Goal: Information Seeking & Learning: Learn about a topic

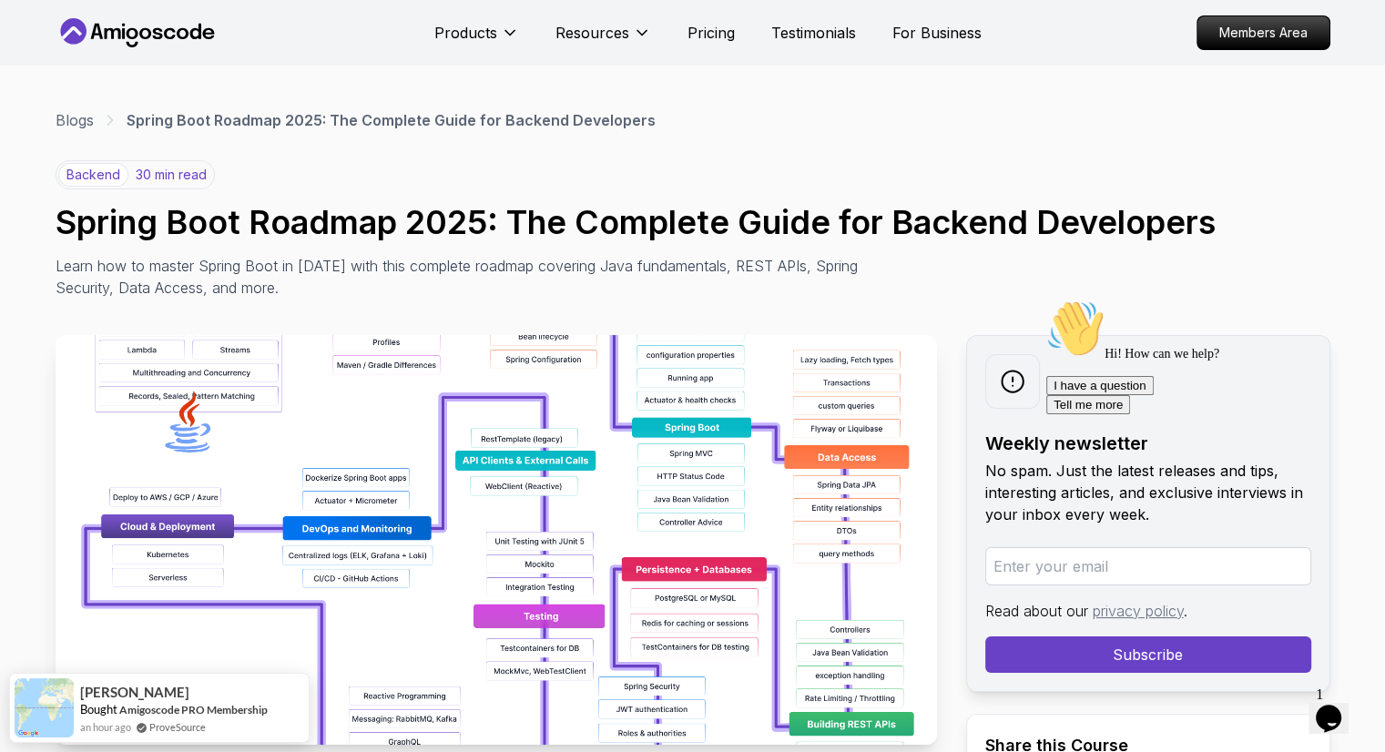
click at [1323, 694] on span "1" at bounding box center [1319, 694] width 7 height 15
click at [1336, 715] on icon "$i18n('chat', 'chat_widget')" at bounding box center [1328, 718] width 25 height 27
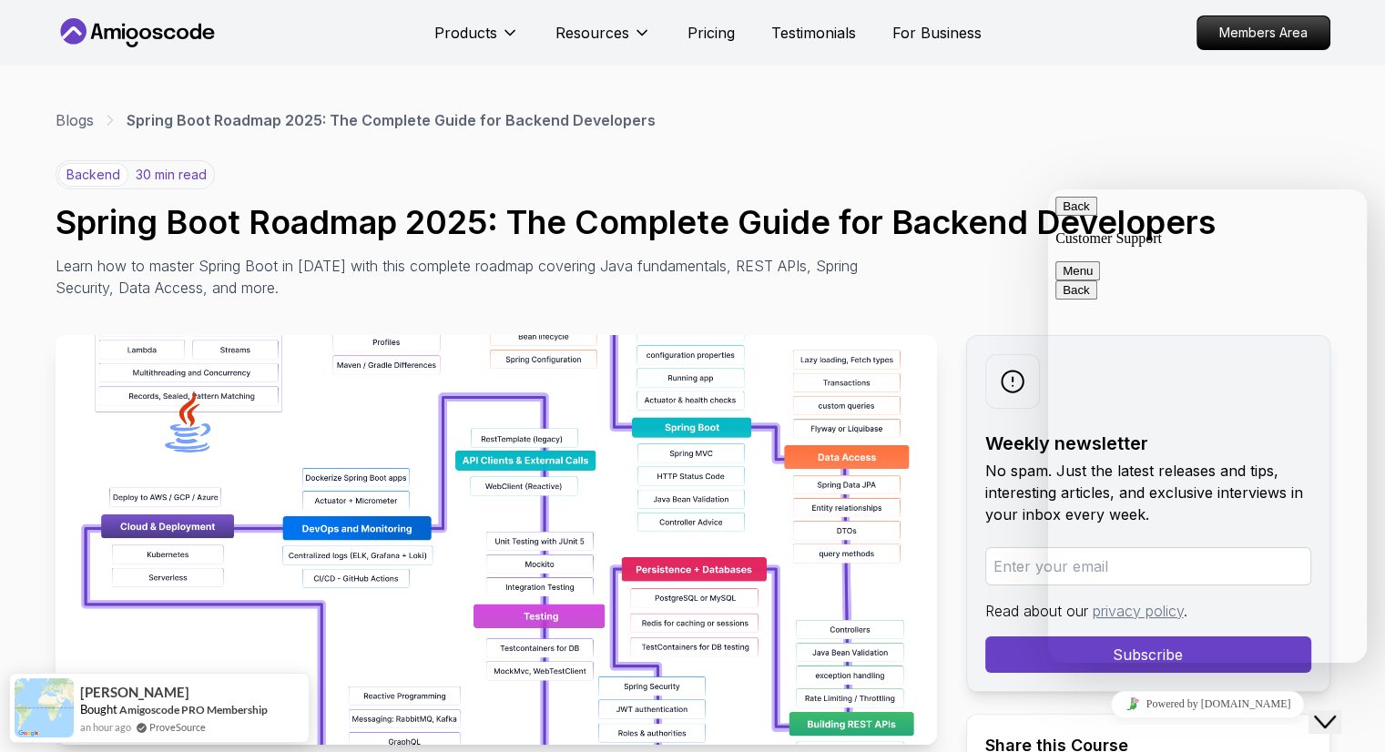
click at [1075, 216] on button "Back" at bounding box center [1076, 206] width 42 height 19
click at [1330, 711] on icon "Close Chat This icon closes the chat window." at bounding box center [1325, 722] width 22 height 22
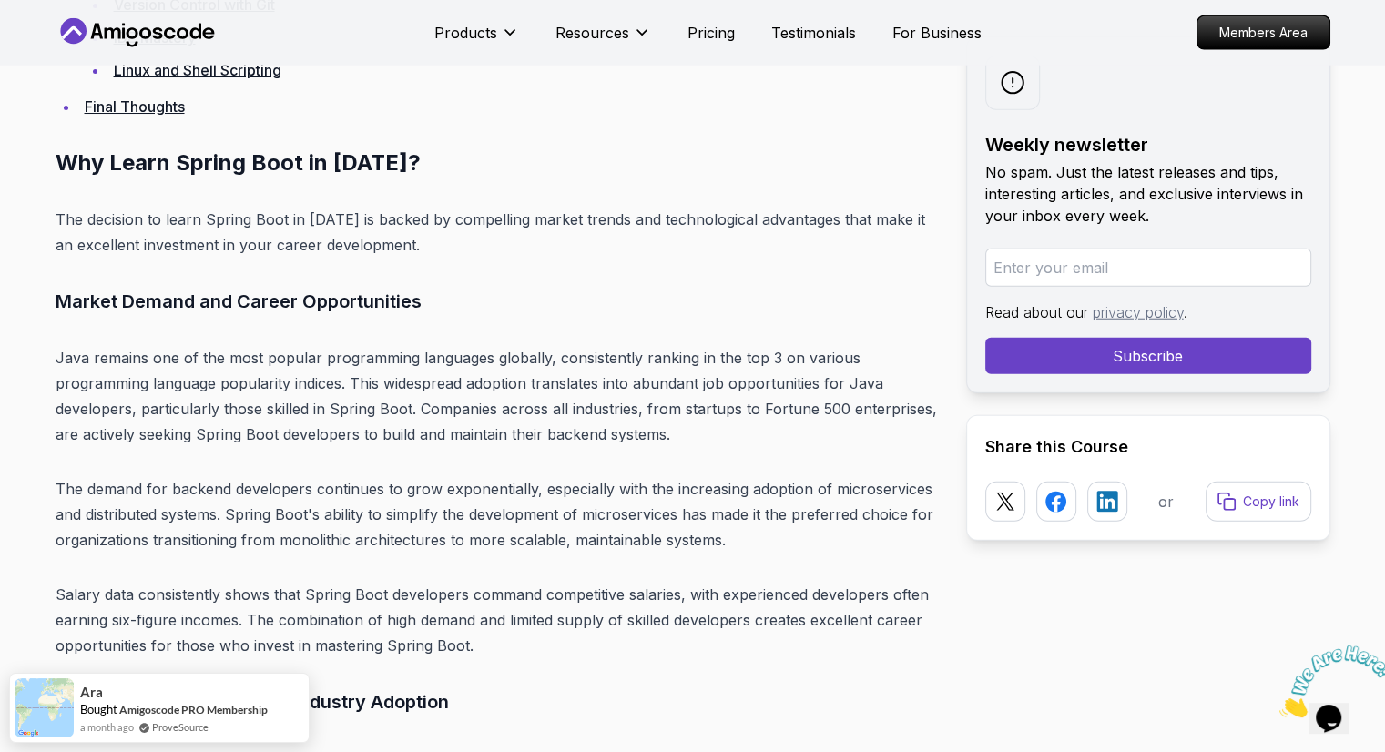
scroll to position [4644, 0]
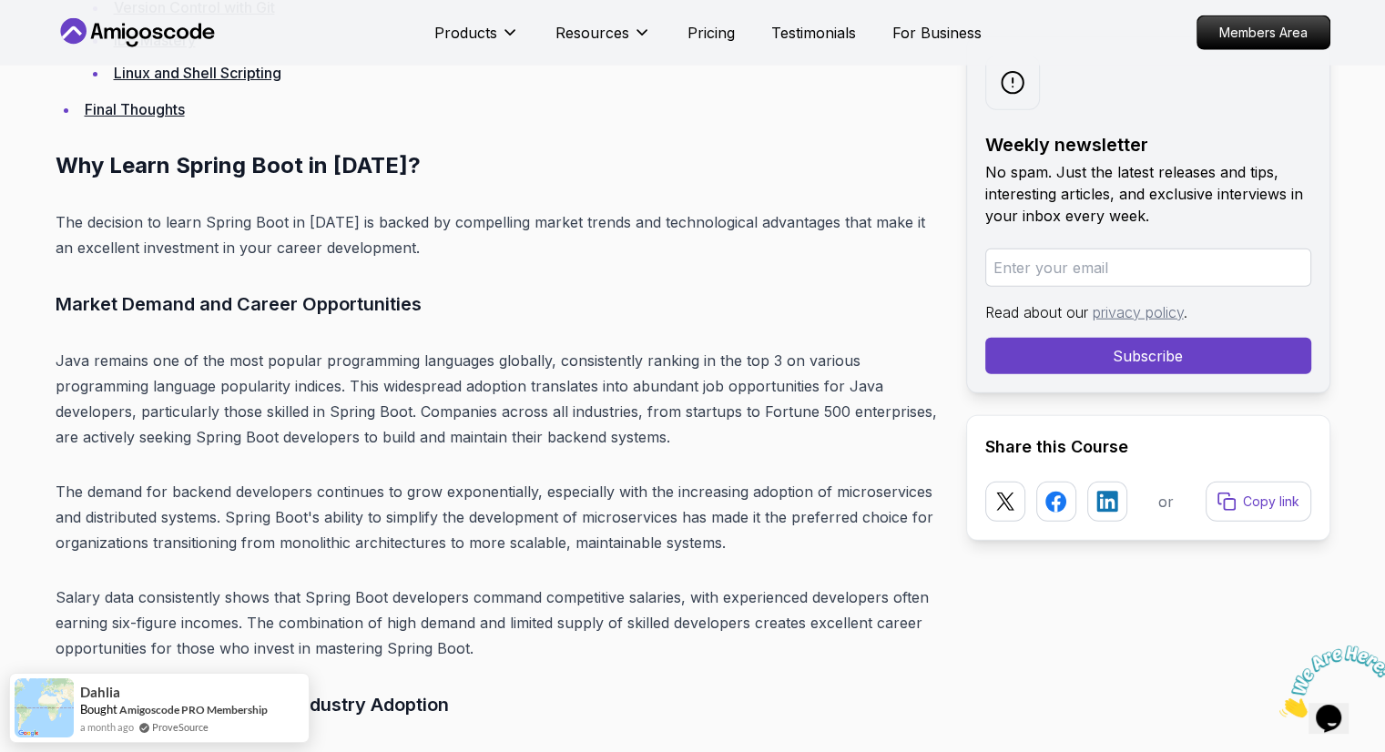
click at [1279, 705] on icon "Close" at bounding box center [1279, 712] width 0 height 15
click at [233, 691] on div "Dahlia Bought Amigoscode PRO Membership a month ago ProveSource" at bounding box center [171, 699] width 194 height 54
click at [51, 693] on img at bounding box center [44, 698] width 59 height 59
click at [218, 691] on div "Dahlia Bought Amigoscode PRO Membership a month ago ProveSource" at bounding box center [171, 699] width 194 height 54
drag, startPoint x: 221, startPoint y: 691, endPoint x: 805, endPoint y: 642, distance: 585.7
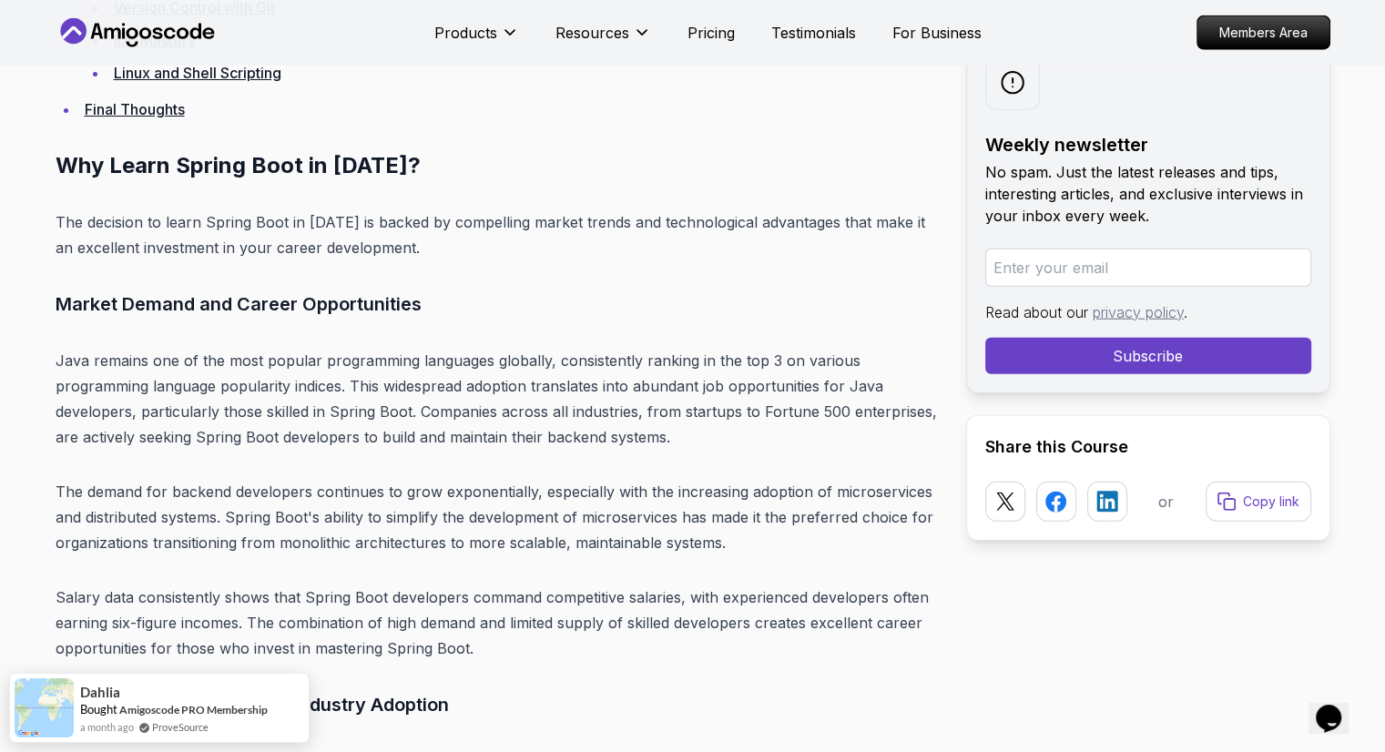
click at [805, 642] on p "Salary data consistently shows that Spring Boot developers command competitive …" at bounding box center [496, 623] width 881 height 76
click at [390, 521] on p "The demand for backend developers continues to grow exponentially, especially w…" at bounding box center [496, 517] width 881 height 76
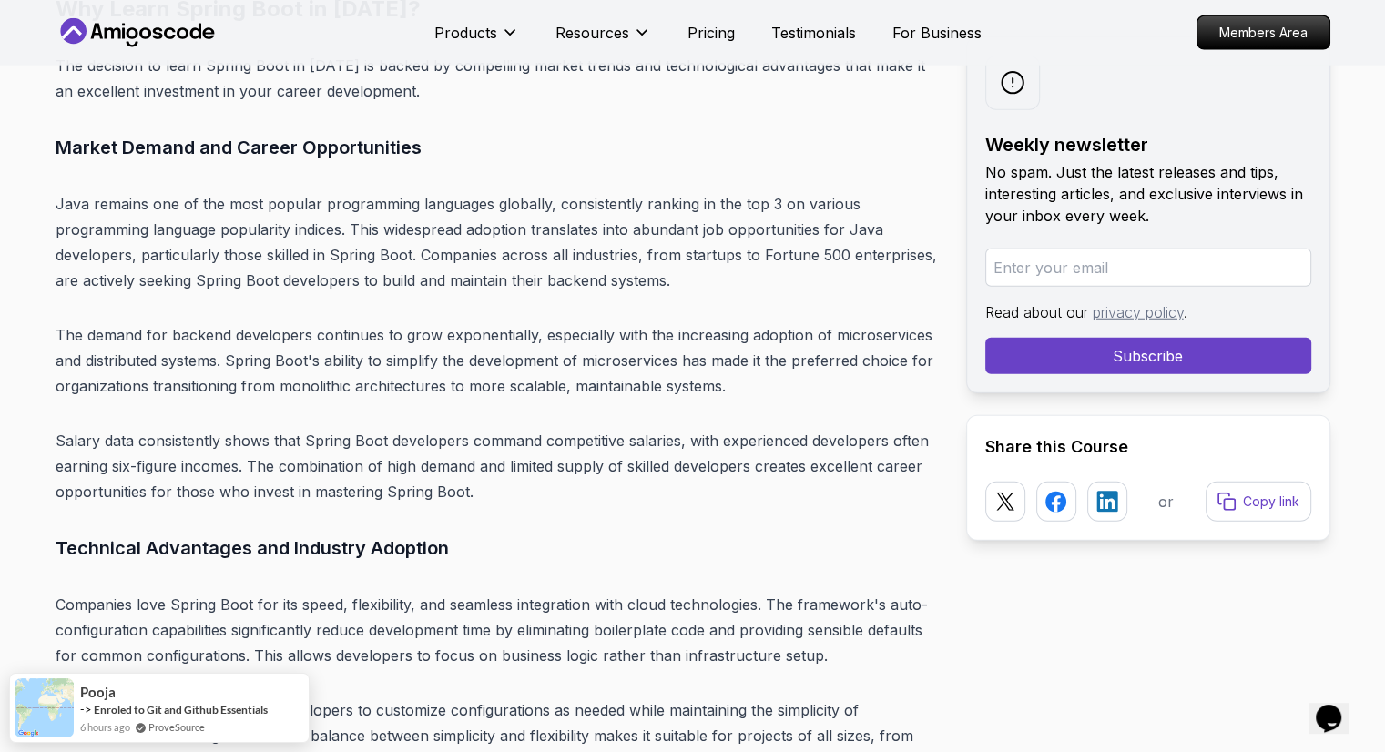
scroll to position [4644, 0]
